Goal: Task Accomplishment & Management: Manage account settings

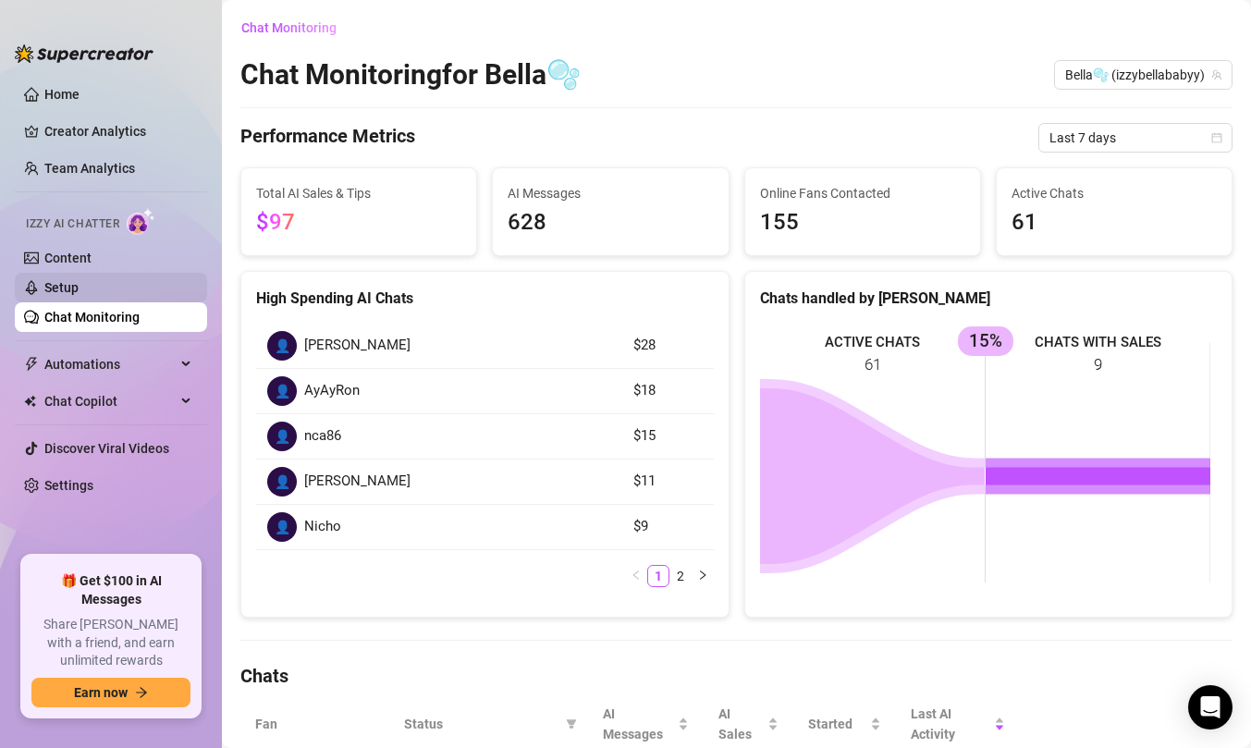
click at [79, 289] on link "Setup" at bounding box center [61, 287] width 34 height 15
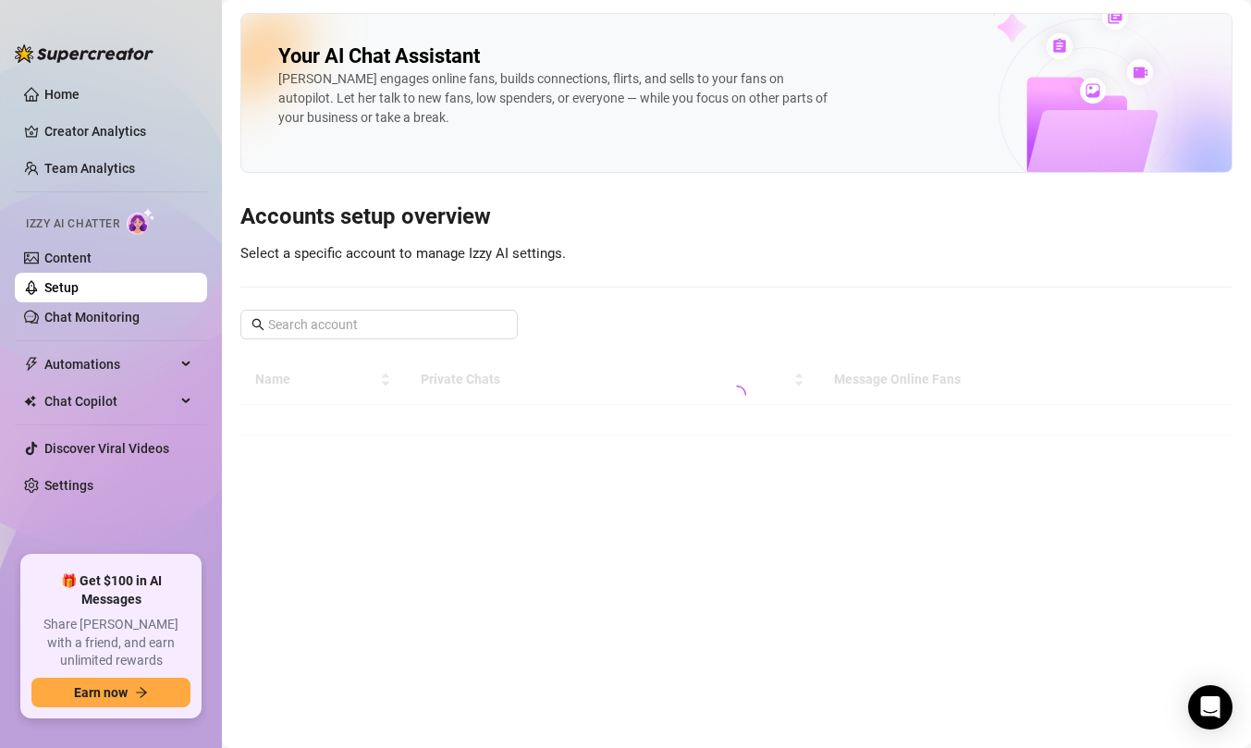
click at [572, 440] on main "Your AI Chat Assistant [PERSON_NAME] engages online fans, builds connections, f…" at bounding box center [736, 374] width 1029 height 748
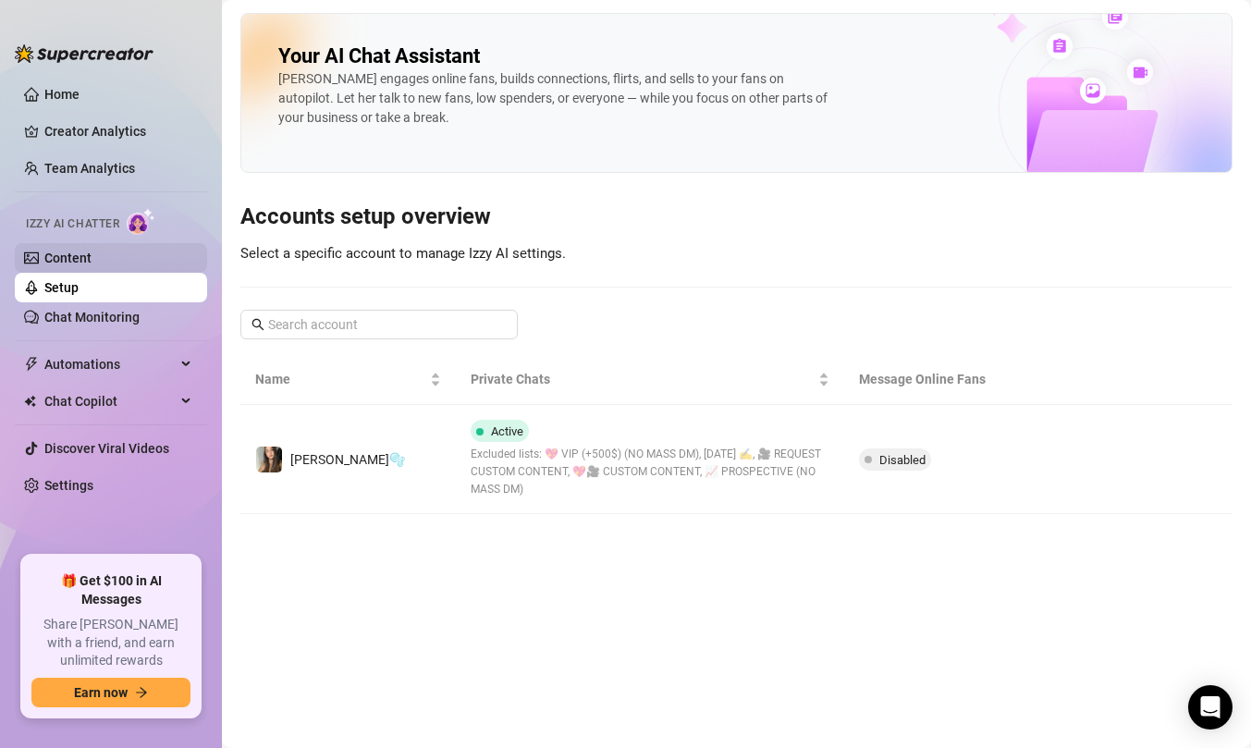
click at [92, 262] on link "Content" at bounding box center [67, 258] width 47 height 15
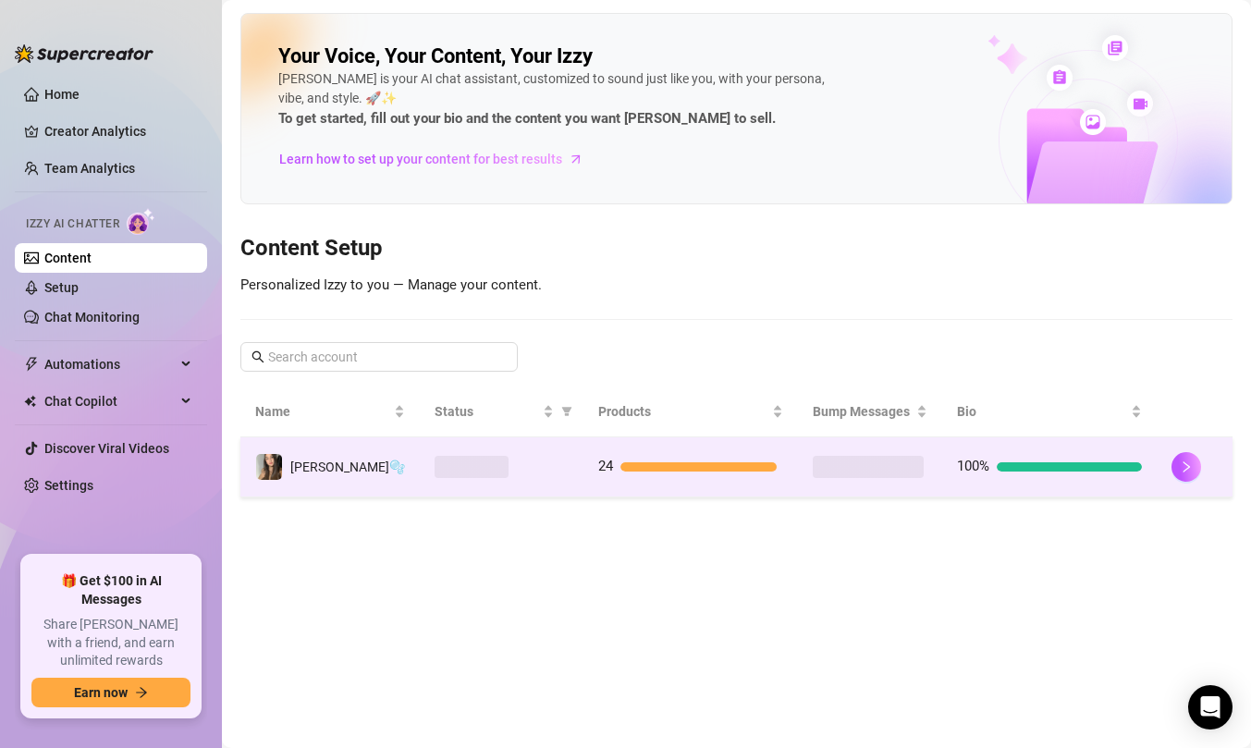
click at [680, 464] on div at bounding box center [698, 466] width 156 height 9
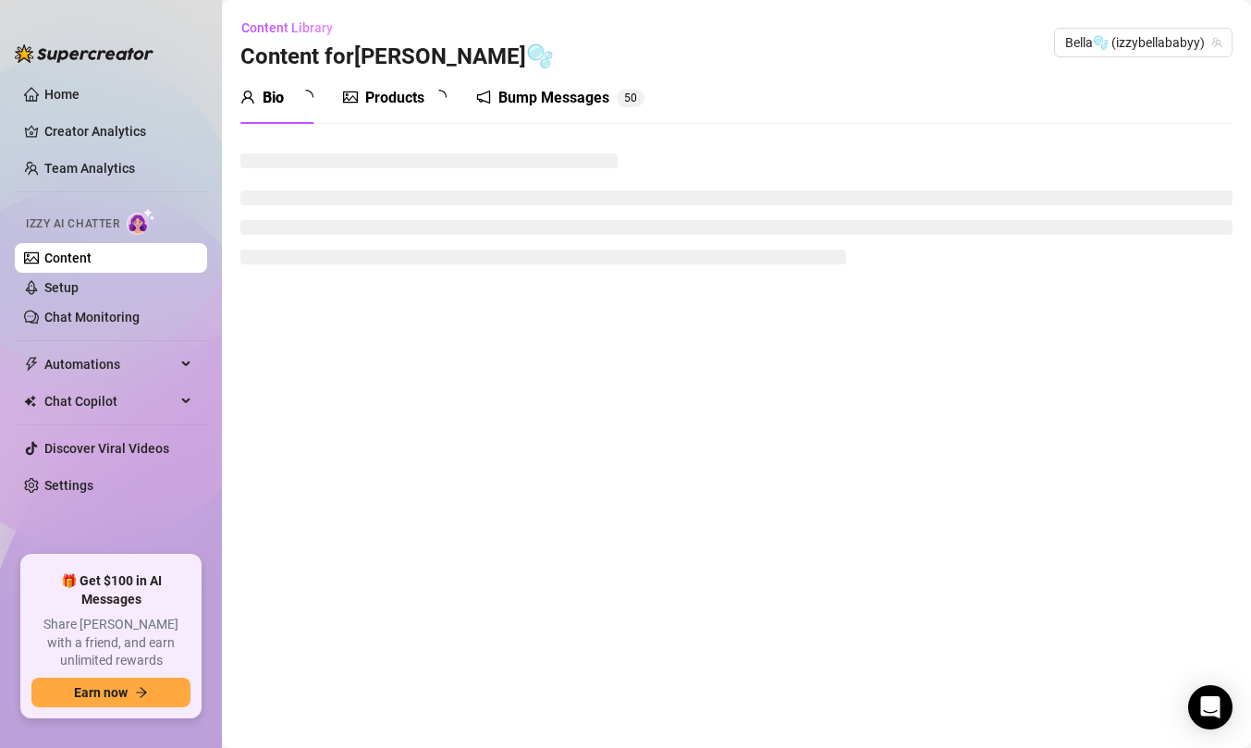
click at [557, 90] on div "Bump Messages" at bounding box center [553, 98] width 111 height 22
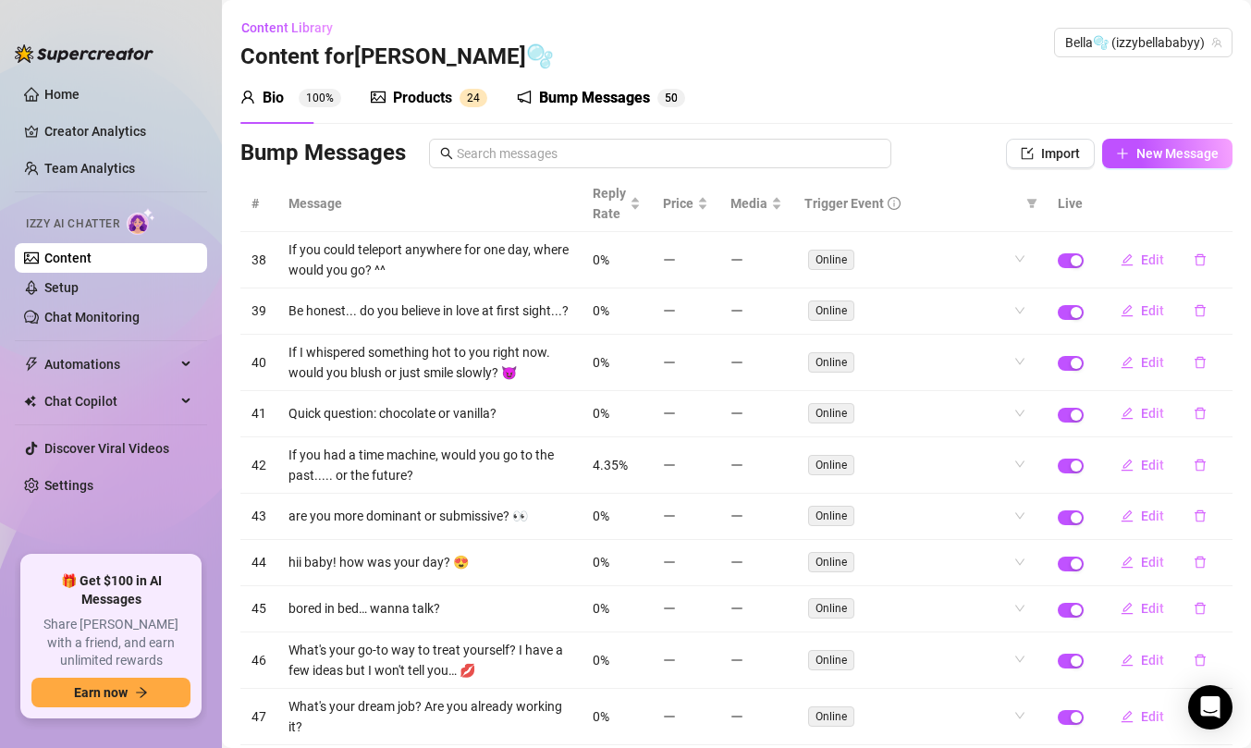
click at [556, 90] on div "Bump Messages" at bounding box center [594, 98] width 111 height 22
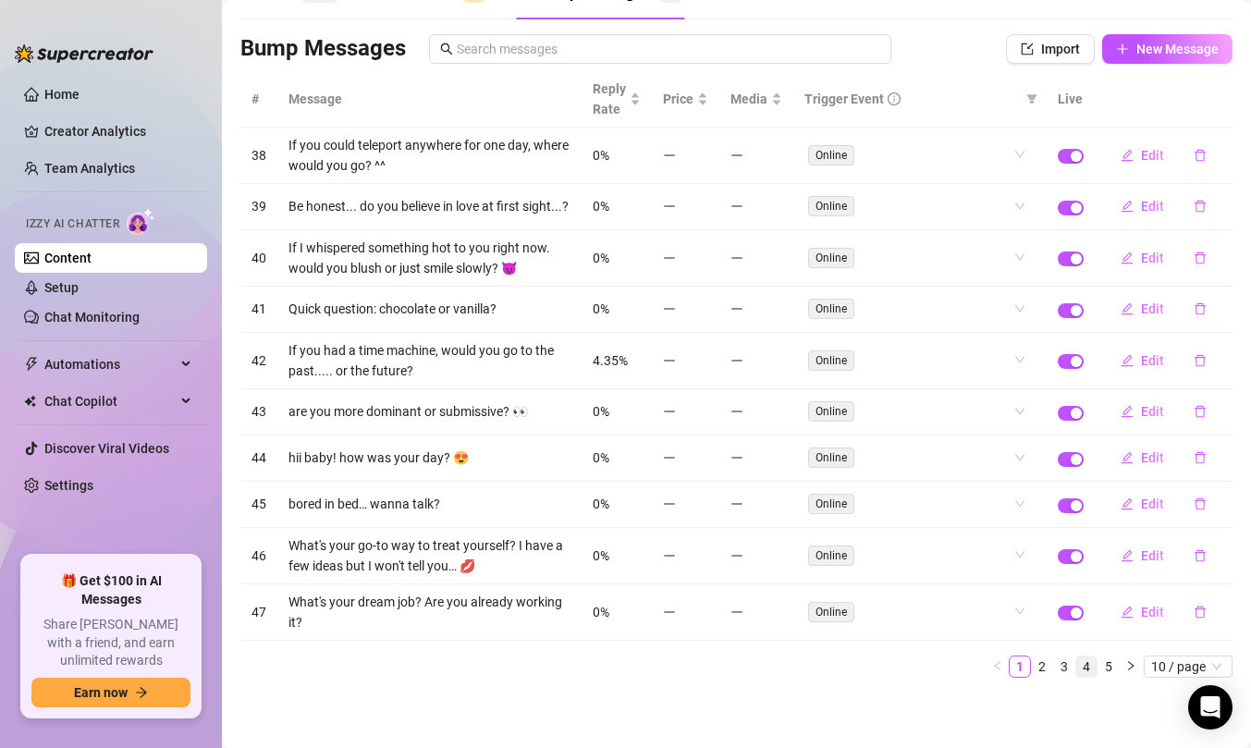
click at [1076, 672] on link "4" at bounding box center [1086, 666] width 20 height 20
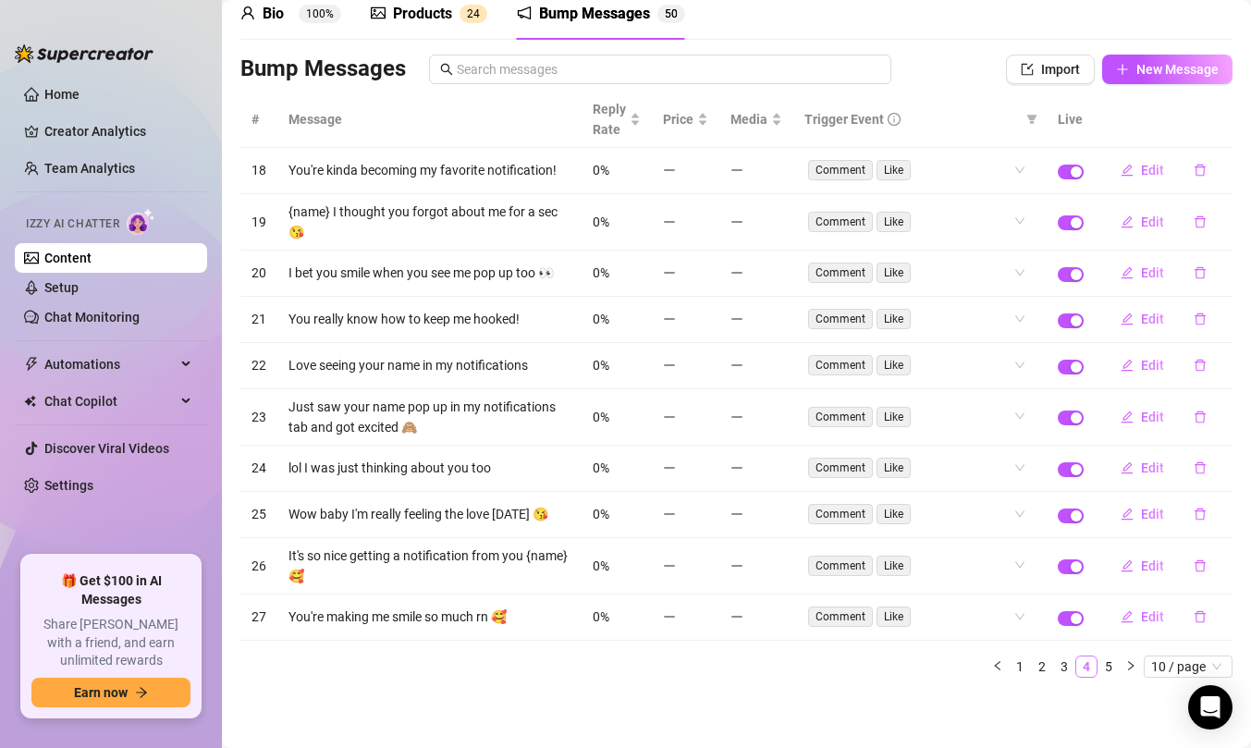
scroll to position [84, 0]
click at [1054, 668] on link "3" at bounding box center [1064, 666] width 20 height 20
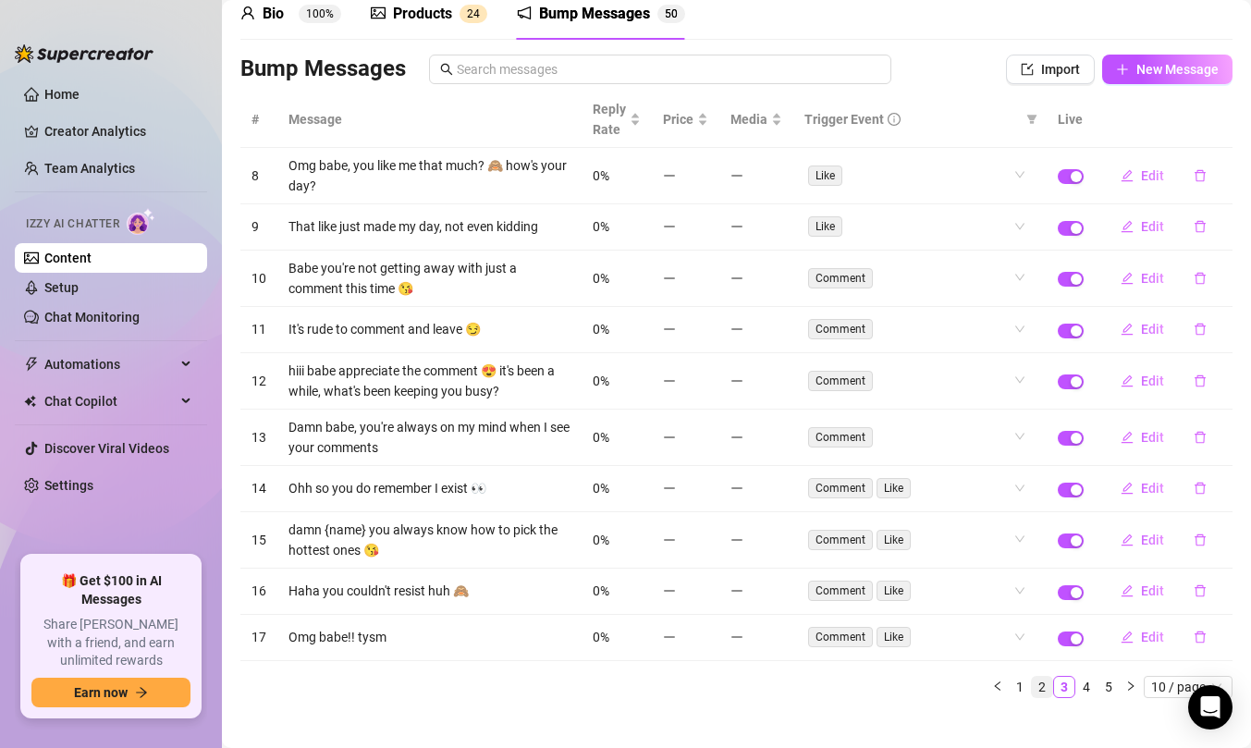
click at [1032, 685] on link "2" at bounding box center [1042, 687] width 20 height 20
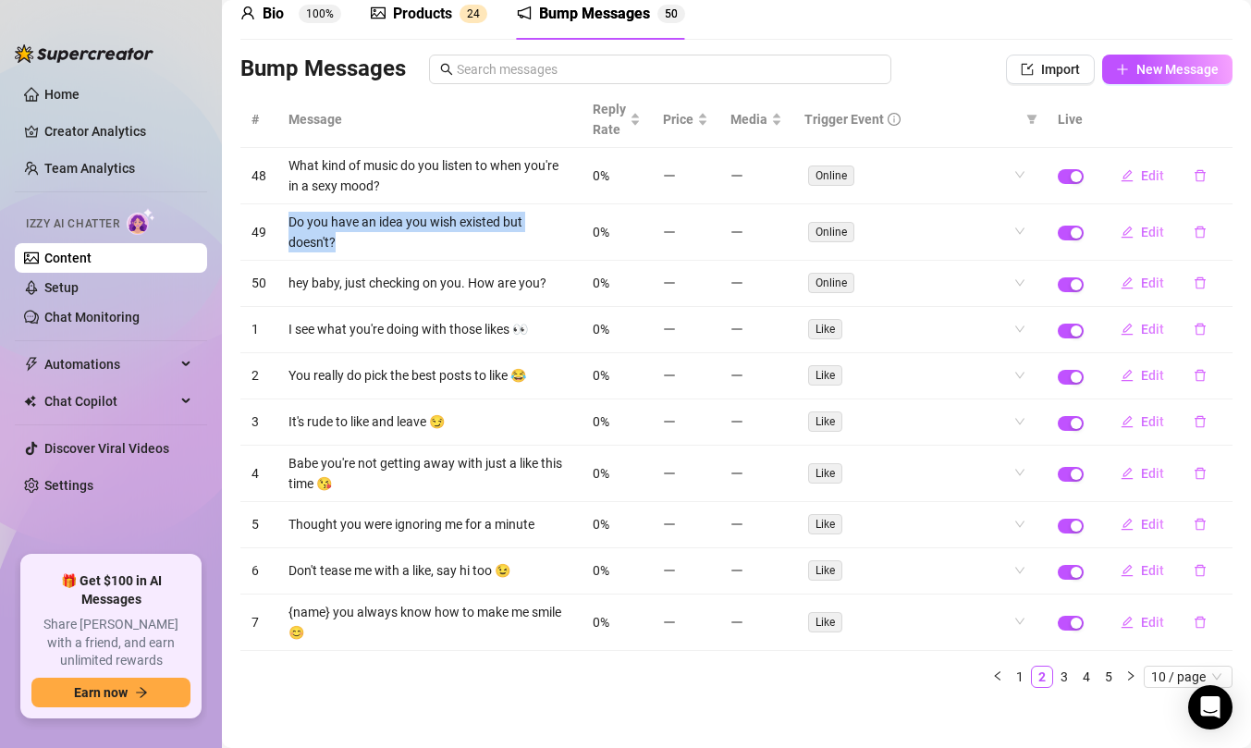
drag, startPoint x: 357, startPoint y: 248, endPoint x: 287, endPoint y: 227, distance: 73.1
click at [286, 227] on td "Do you have an idea you wish existed but doesn't?" at bounding box center [429, 232] width 304 height 56
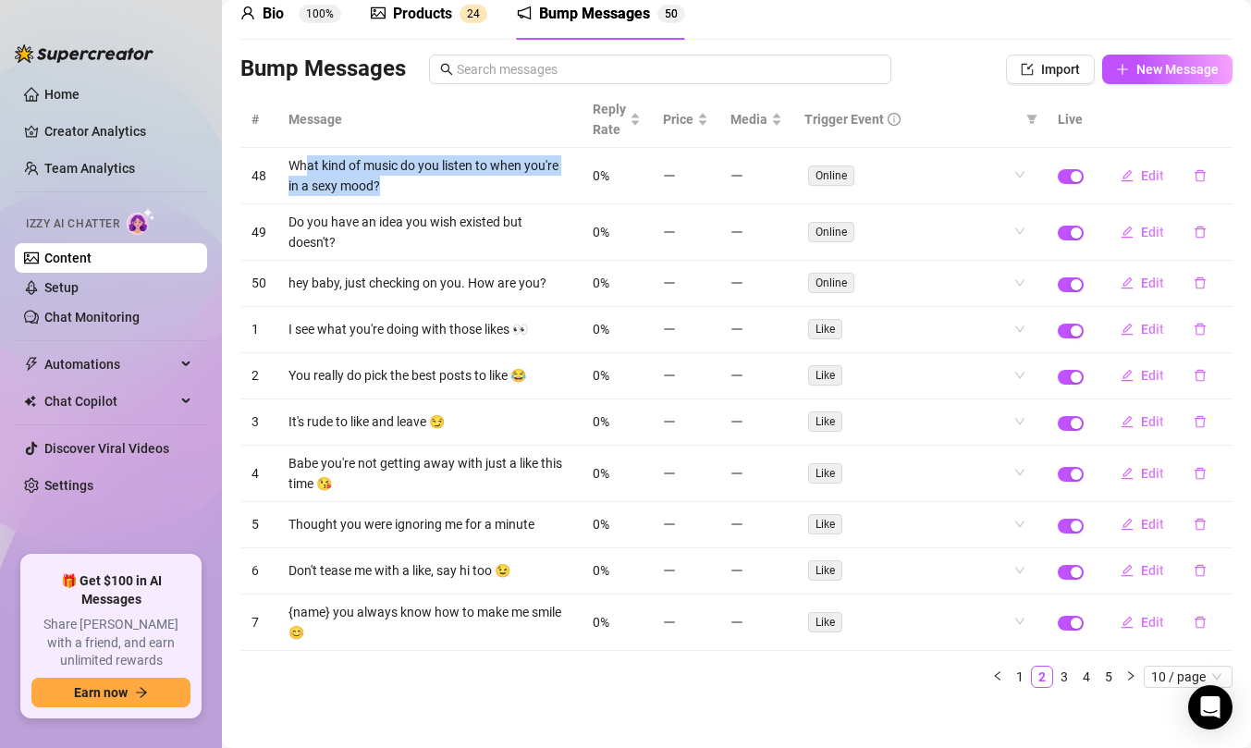
drag, startPoint x: 423, startPoint y: 181, endPoint x: 308, endPoint y: 170, distance: 115.2
click at [308, 170] on td "What kind of music do you listen to when you're in a sexy mood?" at bounding box center [429, 176] width 304 height 56
drag, startPoint x: 287, startPoint y: 163, endPoint x: 446, endPoint y: 198, distance: 162.9
click at [446, 198] on td "What kind of music do you listen to when you're in a sexy mood?" at bounding box center [429, 176] width 304 height 56
copy td "What kind of music do you listen to when you're in a sexy mood?"
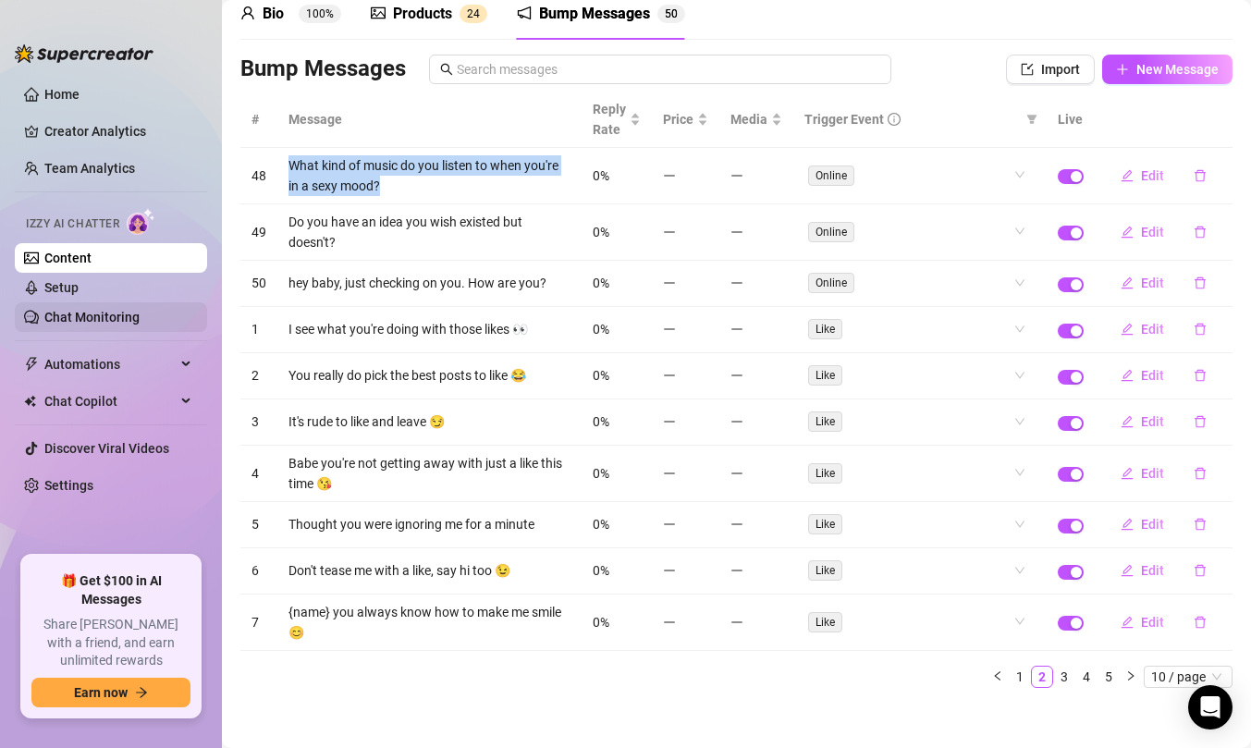
click at [140, 317] on link "Chat Monitoring" at bounding box center [91, 317] width 95 height 15
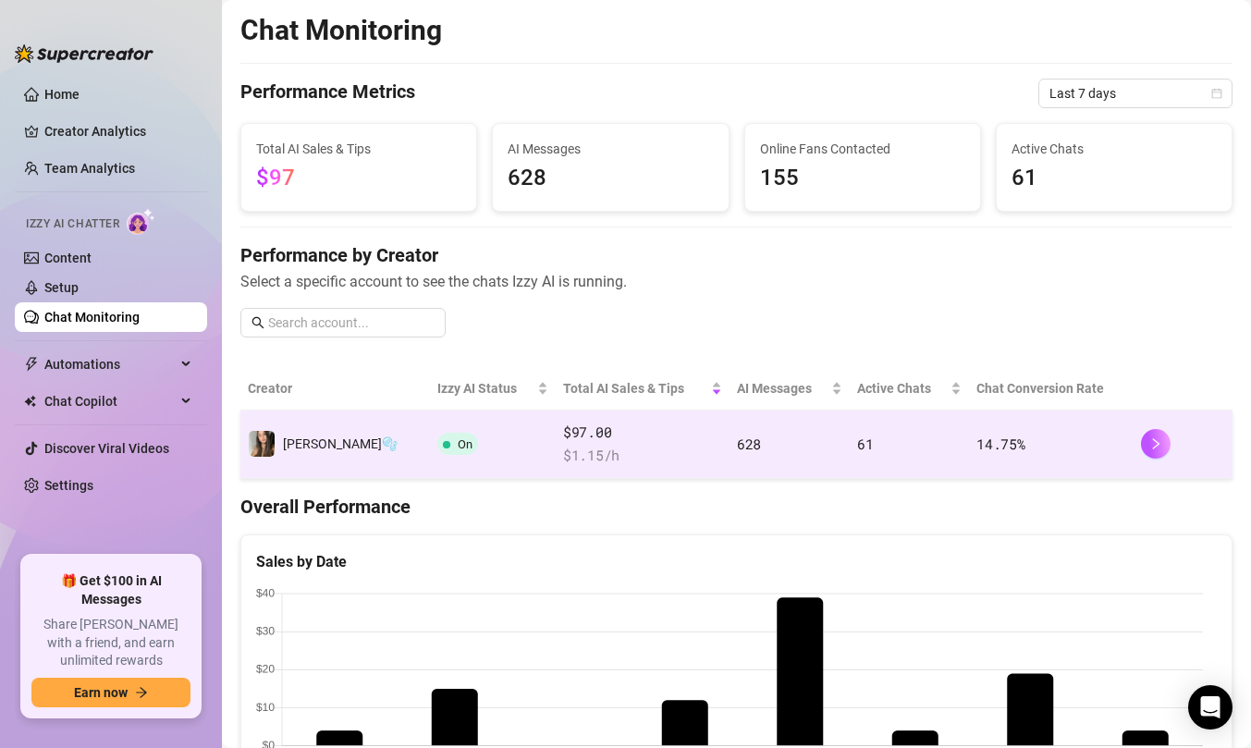
click at [892, 441] on td "61" at bounding box center [909, 444] width 119 height 68
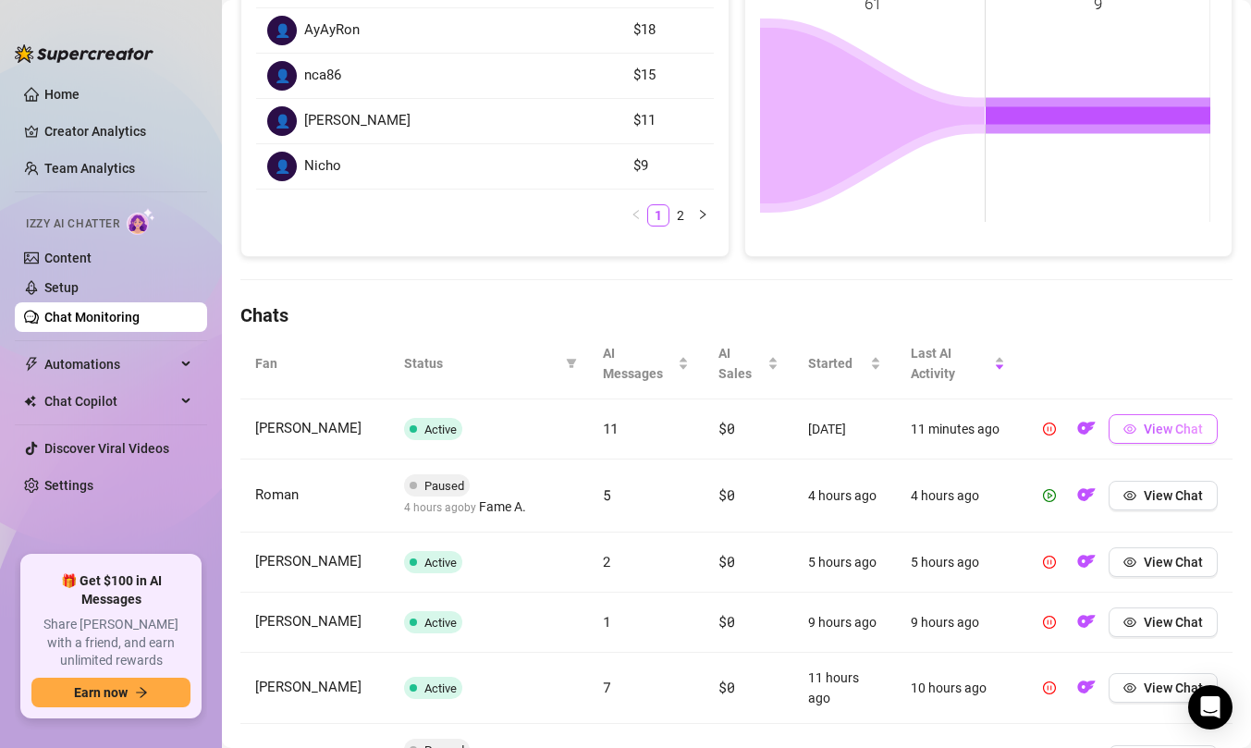
scroll to position [361, 0]
click at [1144, 421] on span "View Chat" at bounding box center [1173, 428] width 59 height 15
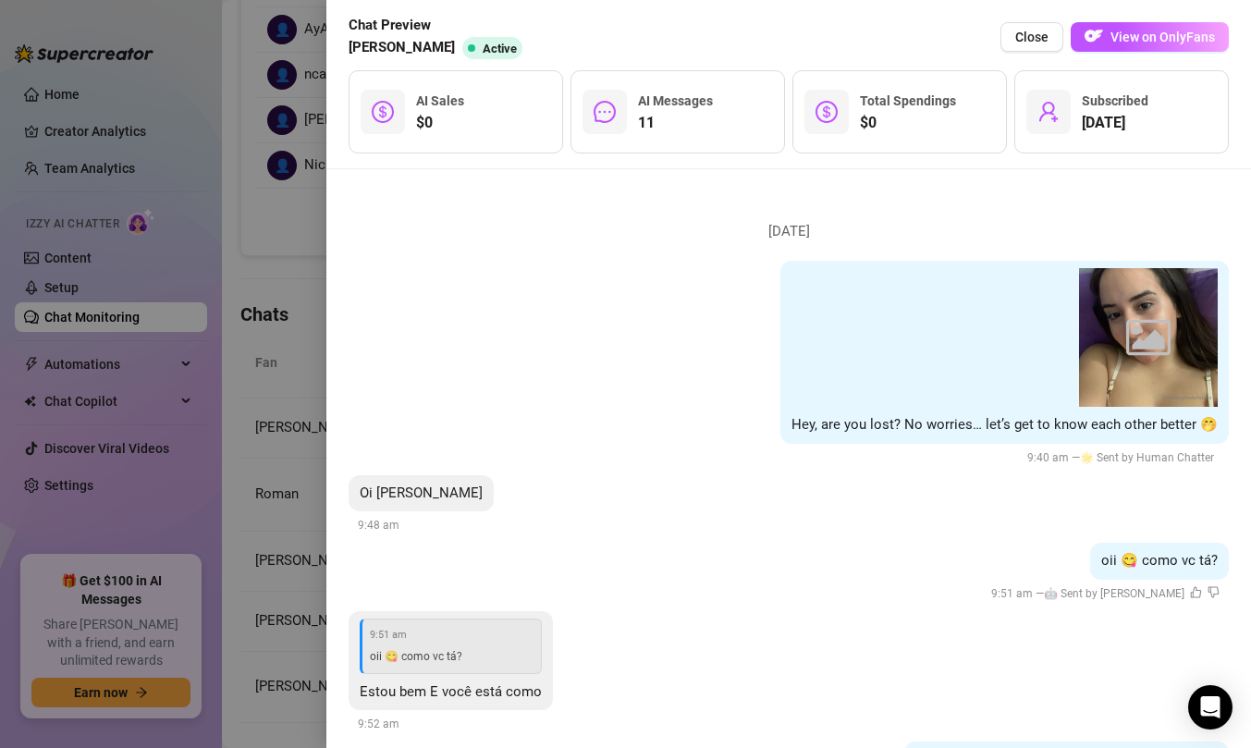
click at [268, 360] on div at bounding box center [625, 374] width 1251 height 748
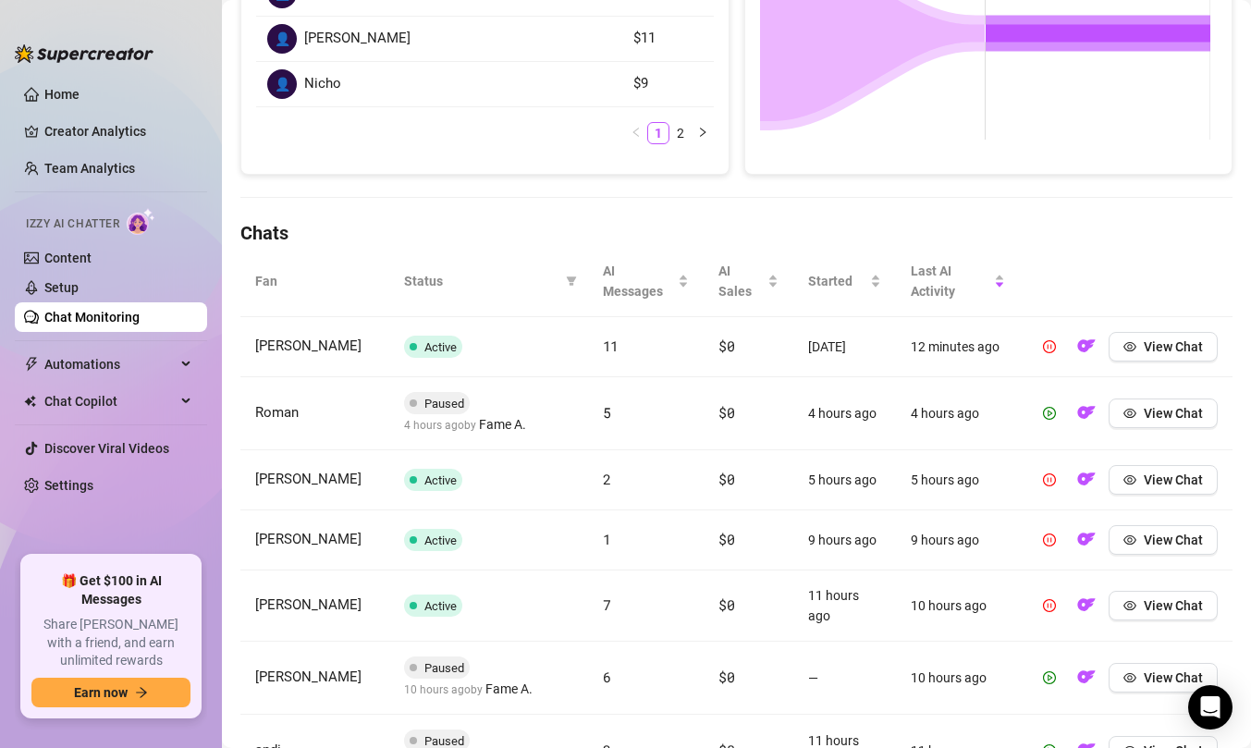
scroll to position [386, 0]
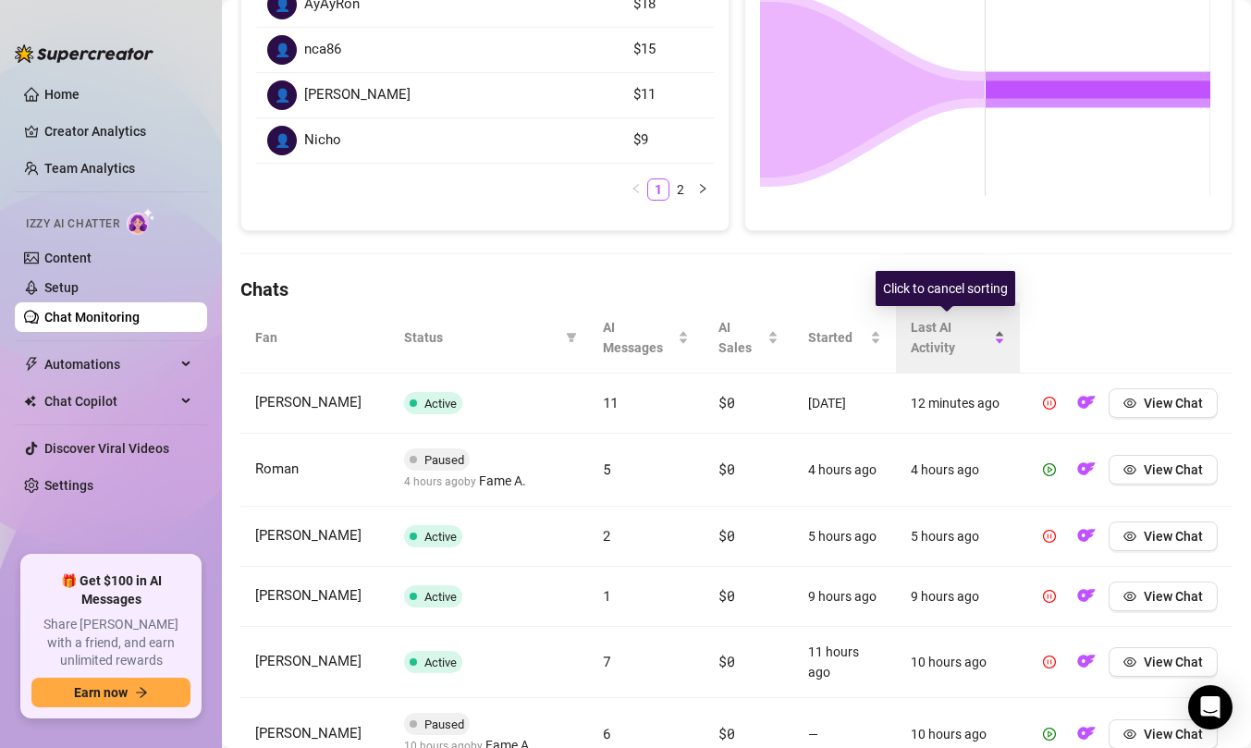
click at [928, 345] on span "Last AI Activity" at bounding box center [951, 337] width 80 height 41
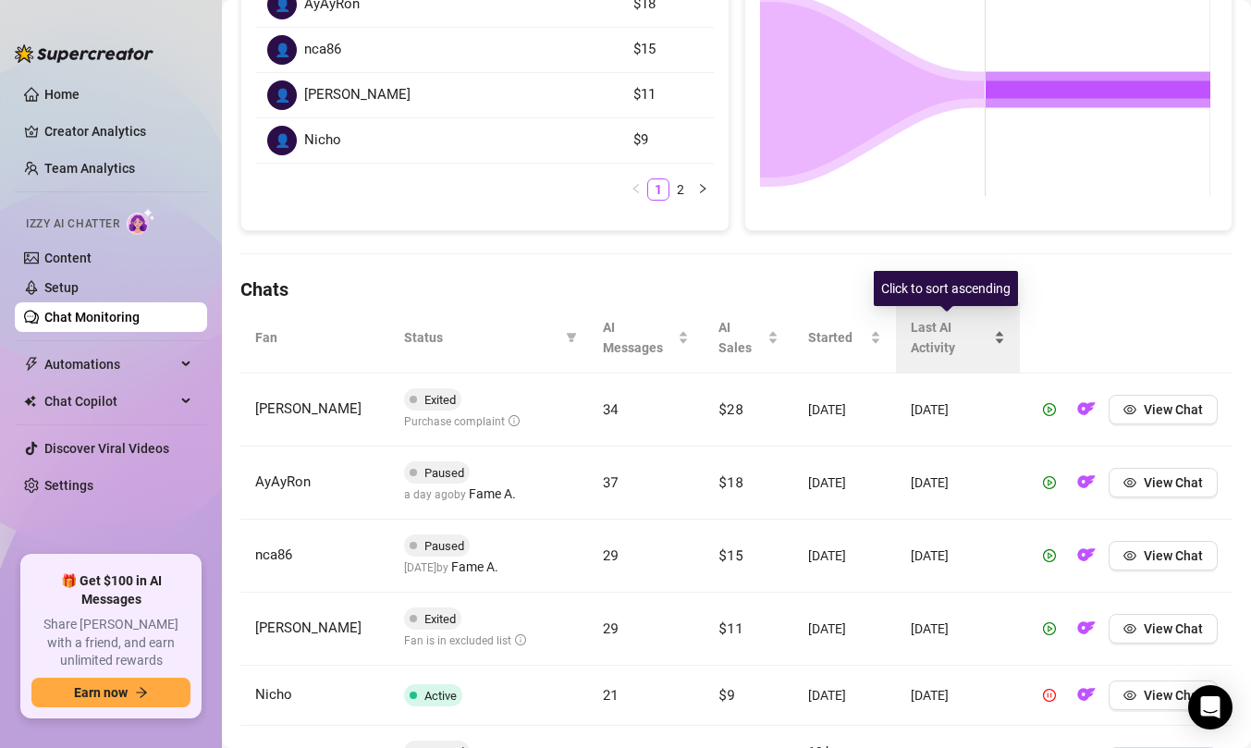
click at [928, 344] on span "Last AI Activity" at bounding box center [951, 337] width 80 height 41
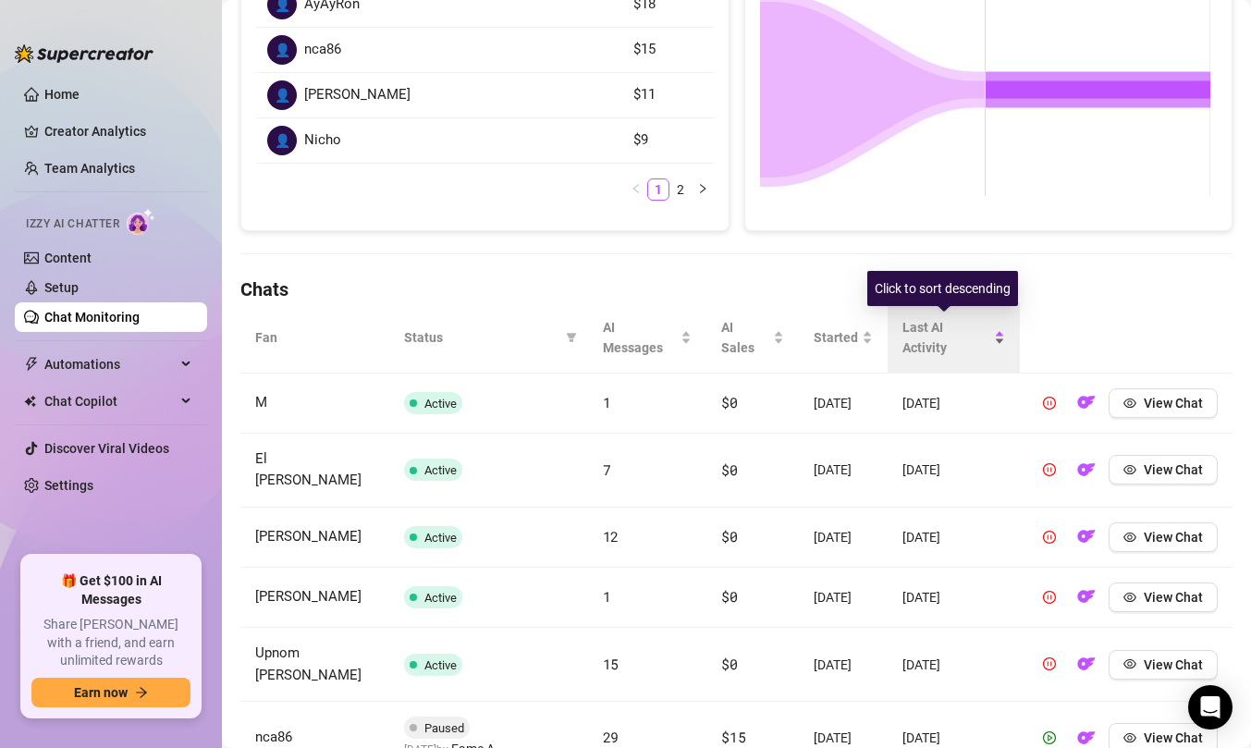
click at [928, 344] on span "Last AI Activity" at bounding box center [946, 337] width 88 height 41
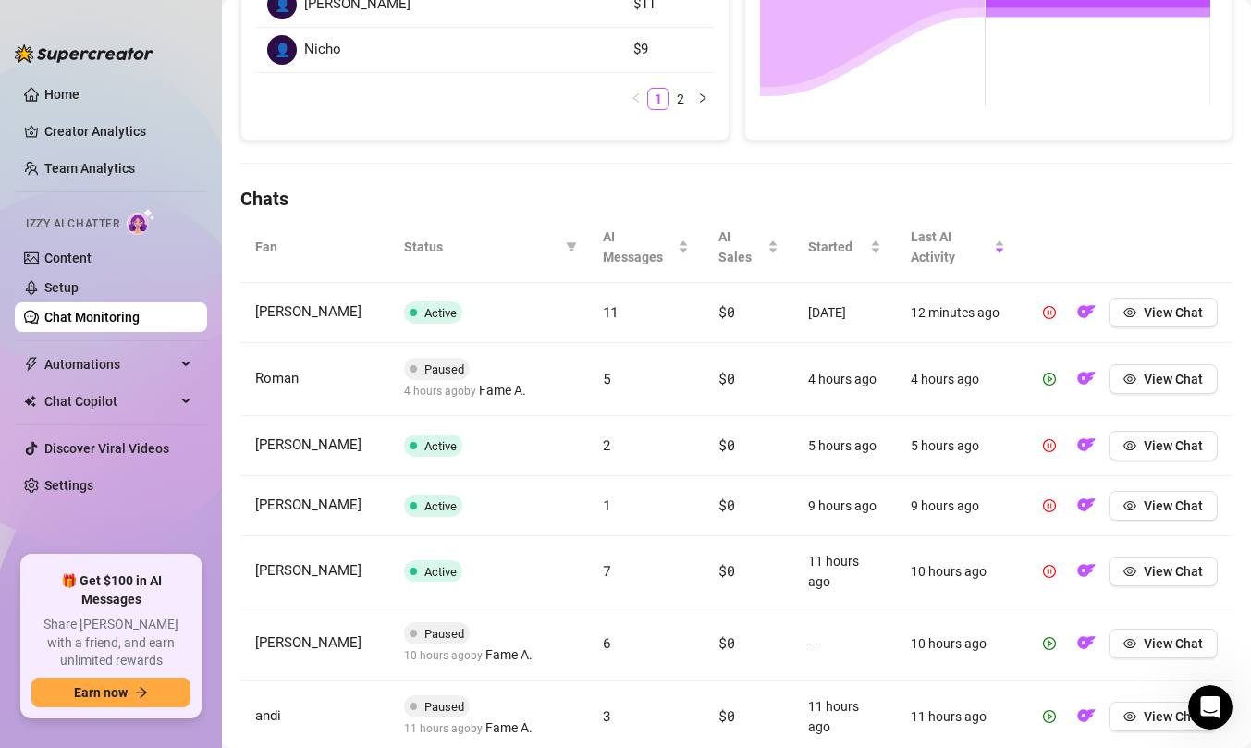
scroll to position [0, 0]
click at [718, 247] on div "AI Sales" at bounding box center [748, 247] width 60 height 41
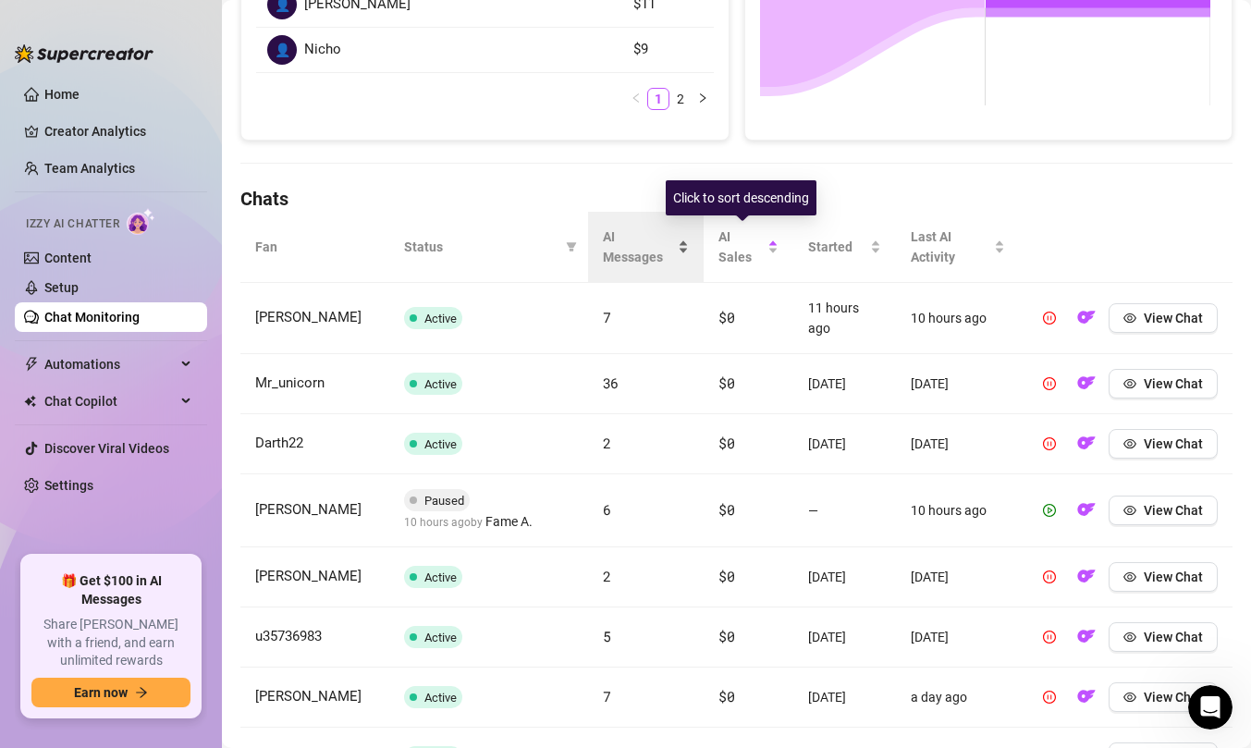
click at [679, 247] on div "AI Messages" at bounding box center [646, 247] width 87 height 41
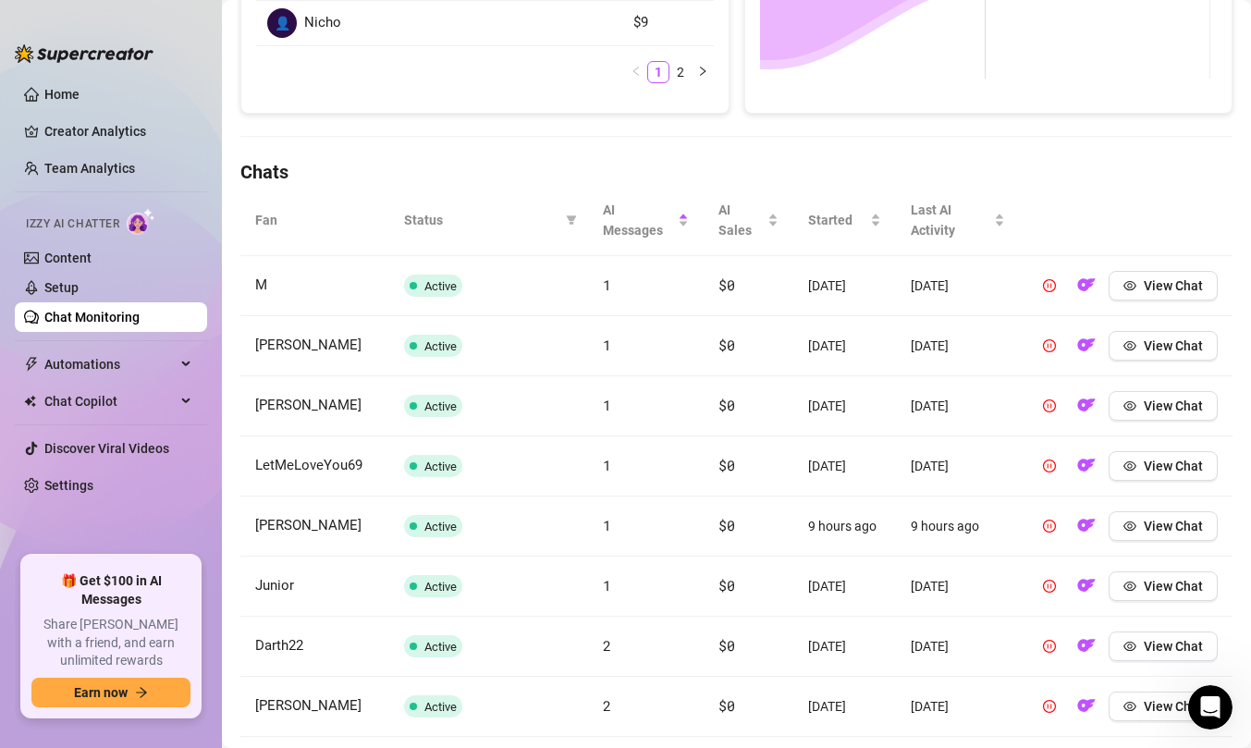
scroll to position [265, 0]
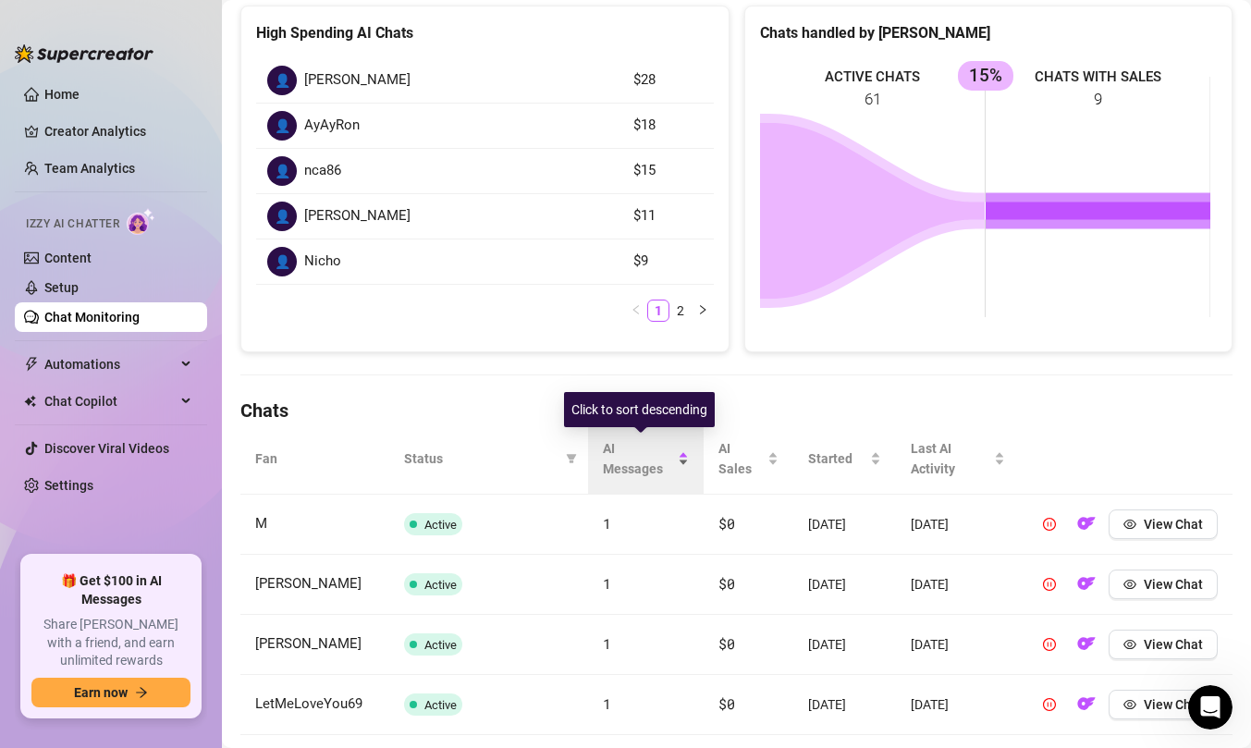
click at [608, 427] on body "Home Creator Analytics Team Analytics Izzy AI Chatter Content Setup Chat Monito…" at bounding box center [625, 374] width 1251 height 748
click at [622, 439] on span "AI Messages" at bounding box center [639, 458] width 72 height 41
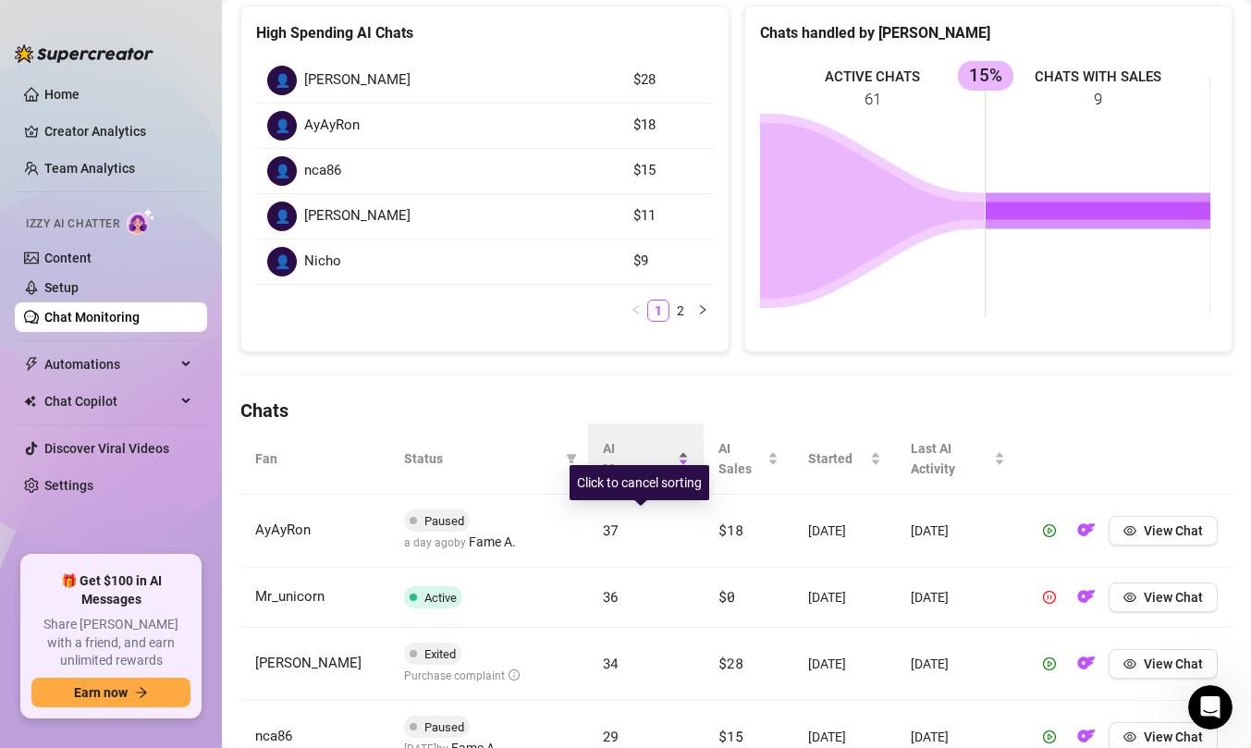
scroll to position [0, 0]
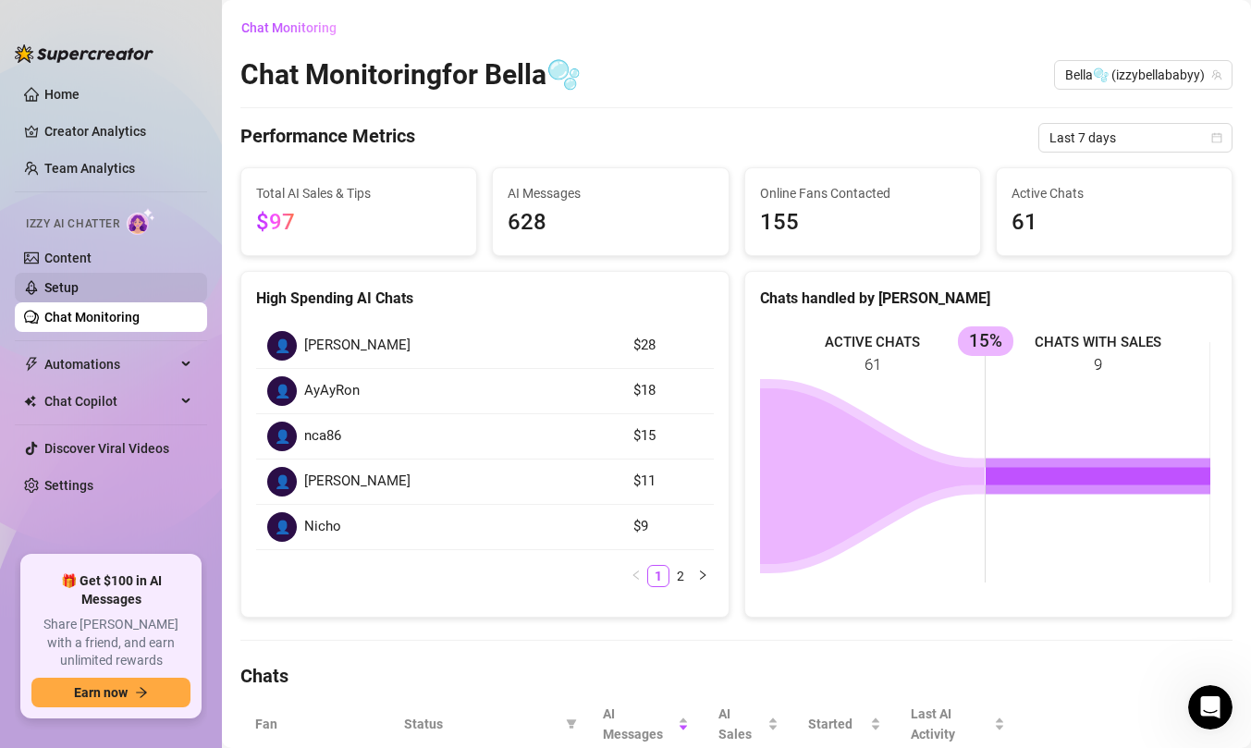
click at [79, 290] on link "Setup" at bounding box center [61, 287] width 34 height 15
